Goal: Task Accomplishment & Management: Use online tool/utility

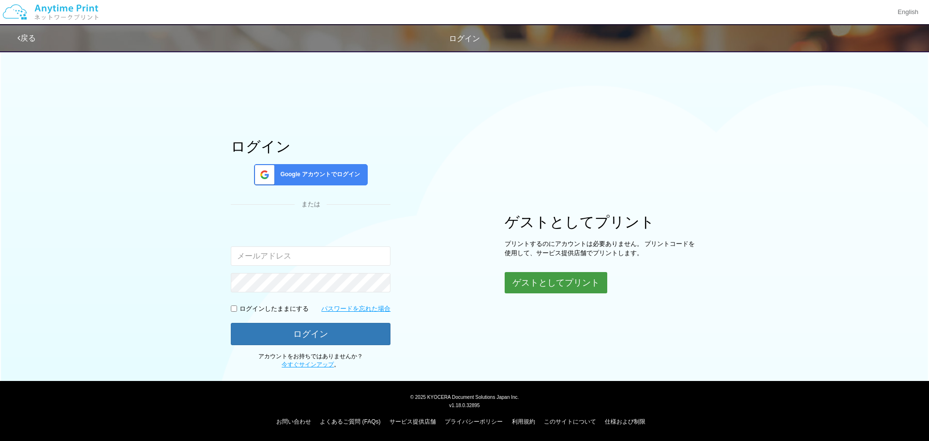
click at [535, 281] on button "ゲストとしてプリント" at bounding box center [556, 282] width 103 height 21
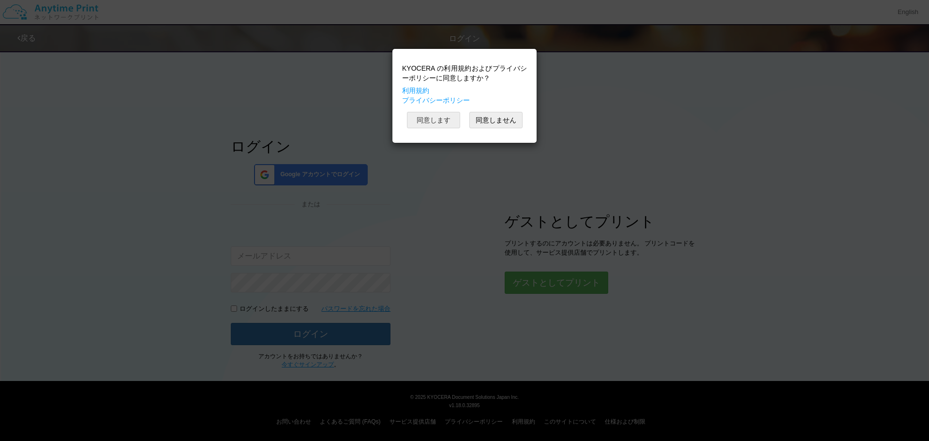
click at [434, 120] on button "同意します" at bounding box center [433, 120] width 53 height 16
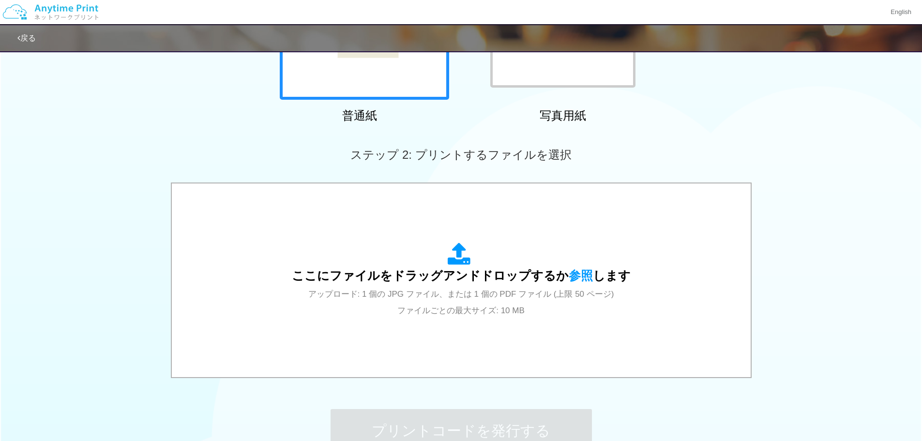
scroll to position [194, 0]
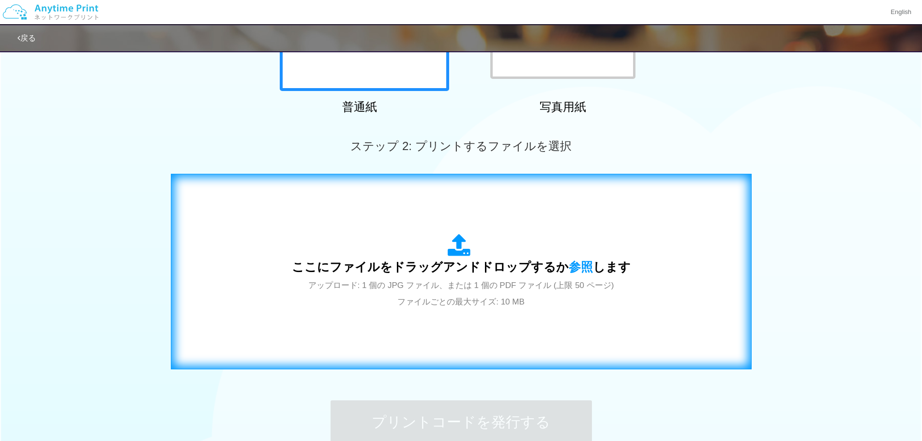
click at [436, 265] on span "ここにファイルをドラッグアンドドロップするか 参照 します" at bounding box center [461, 267] width 339 height 14
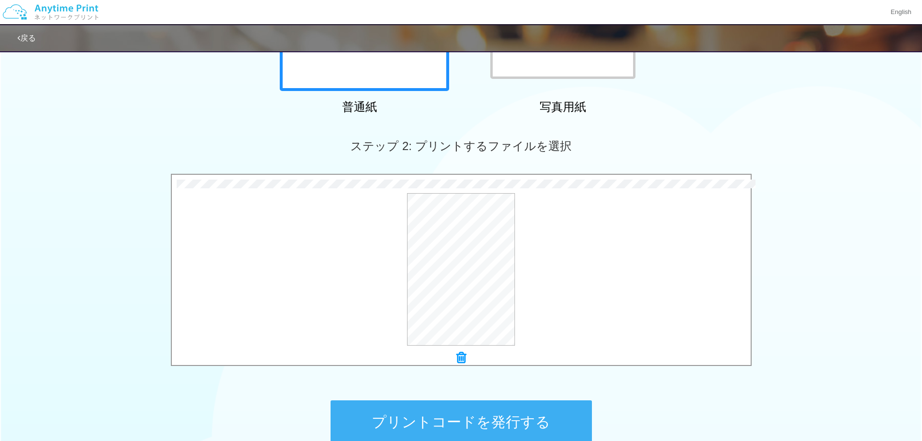
click at [467, 424] on button "プリントコードを発行する" at bounding box center [461, 422] width 261 height 44
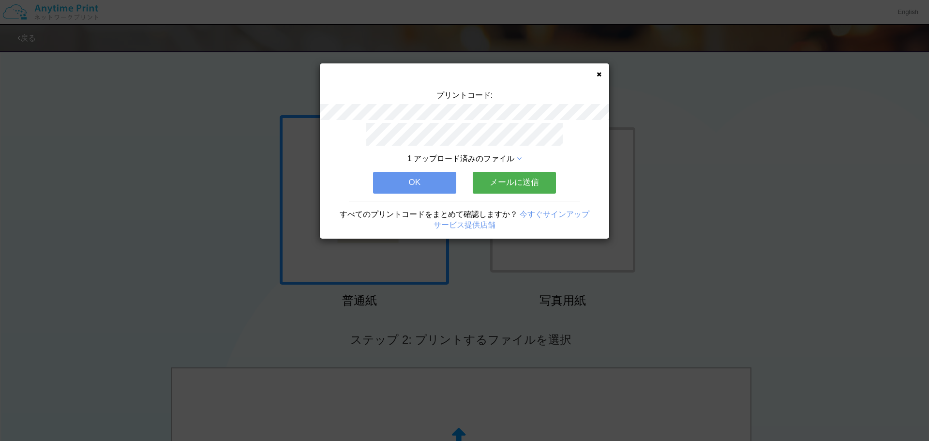
click at [522, 173] on button "メールに送信" at bounding box center [514, 182] width 83 height 21
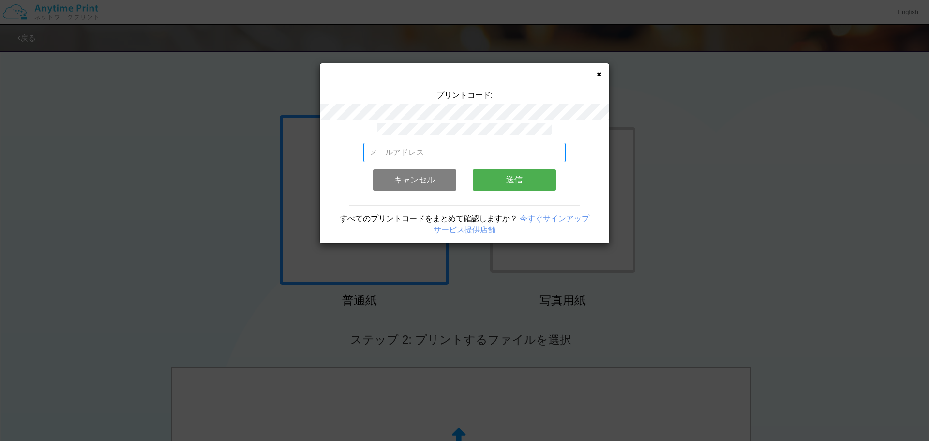
click at [436, 143] on input "email" at bounding box center [465, 152] width 203 height 19
type input "[EMAIL_ADDRESS][DOMAIN_NAME]"
click at [517, 175] on button "送信" at bounding box center [514, 179] width 83 height 21
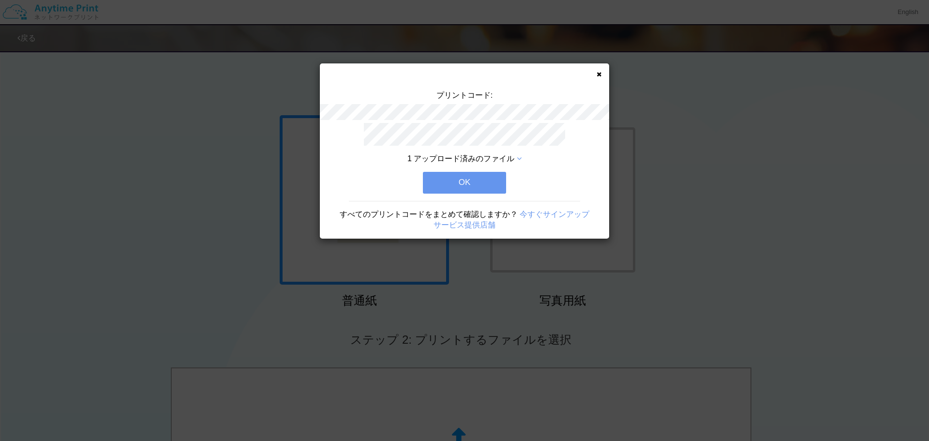
click at [474, 177] on button "OK" at bounding box center [464, 182] width 83 height 21
